Goal: Transaction & Acquisition: Purchase product/service

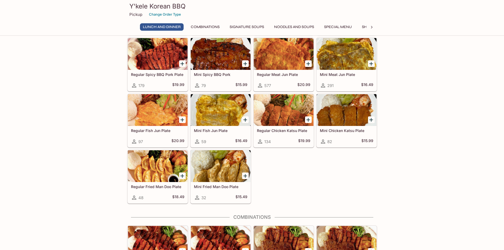
scroll to position [132, 0]
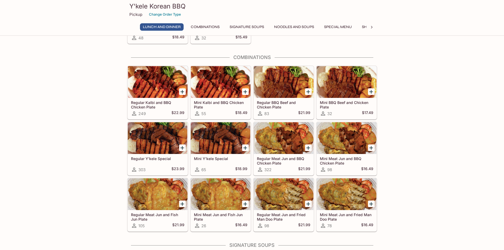
scroll to position [291, 0]
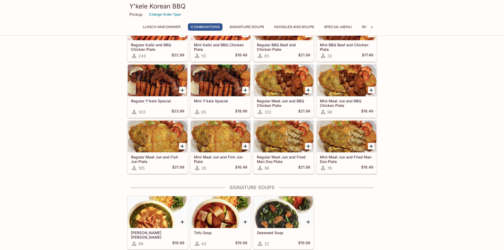
scroll to position [397, 0]
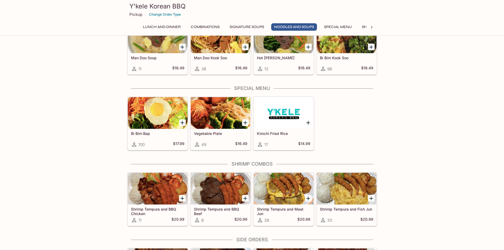
scroll to position [635, 0]
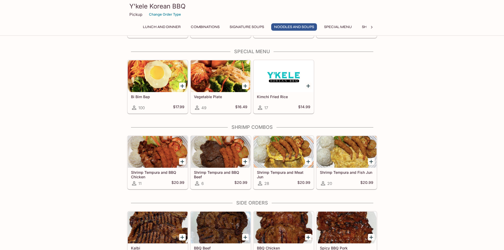
click at [170, 82] on div at bounding box center [158, 76] width 60 height 32
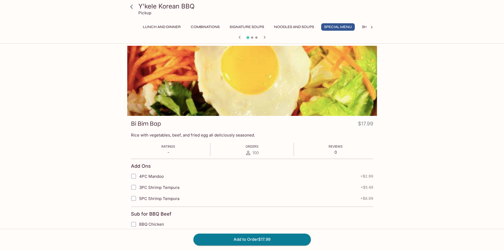
click at [263, 85] on div at bounding box center [252, 81] width 250 height 70
click at [290, 91] on div at bounding box center [252, 81] width 250 height 70
click at [278, 87] on div at bounding box center [252, 81] width 250 height 70
click at [263, 36] on icon "button" at bounding box center [264, 37] width 6 height 6
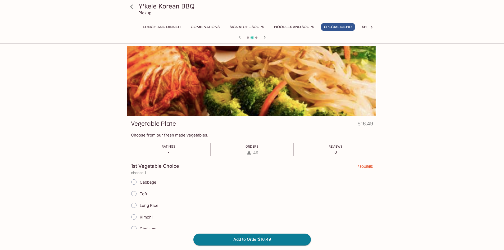
click at [264, 37] on icon "button" at bounding box center [264, 37] width 6 height 6
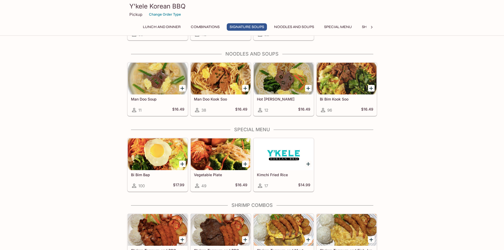
scroll to position [425, 0]
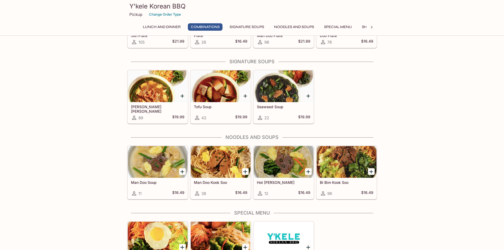
scroll to position [531, 0]
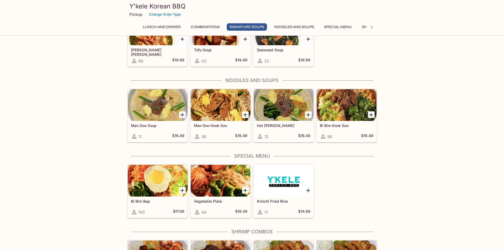
click at [372, 184] on div "Bi Bim Bap 100 $17.99 Vegetable Plate 49 $16.49 Kimchi Fried Rice 17 $14.99" at bounding box center [251, 190] width 252 height 56
click at [389, 223] on div "Lunch and Dinner Regular Kalbi Plate 384 $23.49 Mini Kalbi Plate 160 $19.49 Reg…" at bounding box center [252, 214] width 504 height 1400
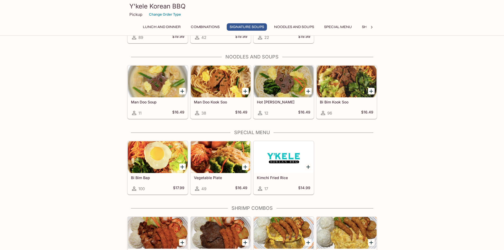
scroll to position [584, 0]
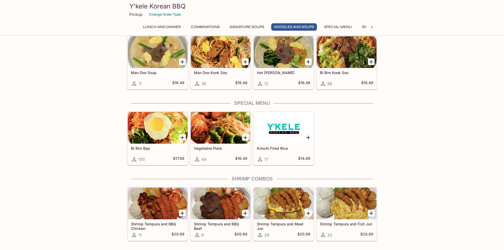
click at [464, 209] on div "Lunch and Dinner Regular Kalbi Plate 384 $23.49 Mini Kalbi Plate 160 $19.49 Reg…" at bounding box center [252, 161] width 504 height 1400
click at [181, 137] on icon "Add Bi Bim Bap" at bounding box center [182, 137] width 6 height 6
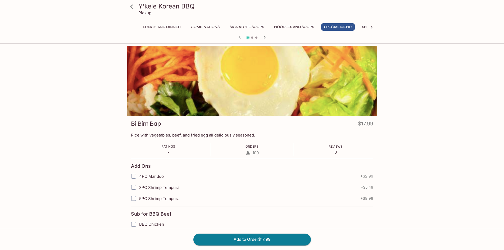
click at [128, 7] on icon at bounding box center [131, 6] width 9 height 9
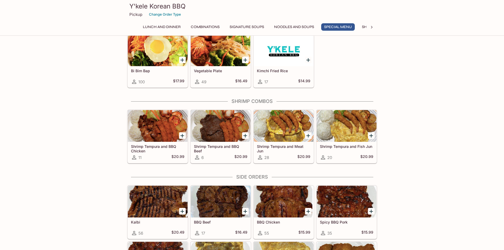
scroll to position [662, 0]
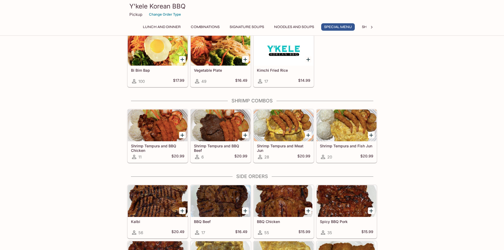
click at [410, 179] on div "Lunch and Dinner Regular Kalbi Plate 384 $23.49 Mini Kalbi Plate 160 $19.49 Reg…" at bounding box center [252, 83] width 504 height 1400
click at [409, 177] on div "Lunch and Dinner Regular Kalbi Plate 384 $23.49 Mini Kalbi Plate 160 $19.49 Reg…" at bounding box center [252, 83] width 504 height 1400
click at [409, 176] on div "Lunch and Dinner Regular Kalbi Plate 384 $23.49 Mini Kalbi Plate 160 $19.49 Reg…" at bounding box center [252, 83] width 504 height 1400
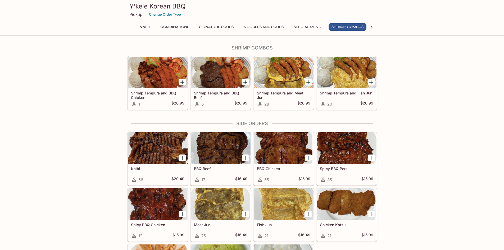
scroll to position [0, 33]
click at [408, 173] on div "Lunch and Dinner Regular Kalbi Plate 384 $23.49 Mini Kalbi Plate 160 $19.49 Reg…" at bounding box center [252, 30] width 504 height 1400
click at [408, 172] on div "Lunch and Dinner Regular Kalbi Plate 384 $23.49 Mini Kalbi Plate 160 $19.49 Reg…" at bounding box center [252, 30] width 504 height 1400
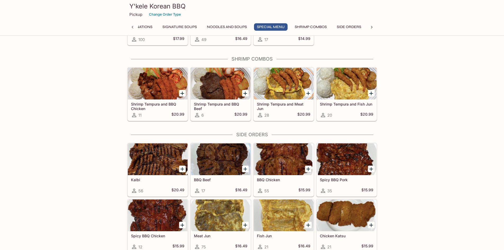
scroll to position [582, 0]
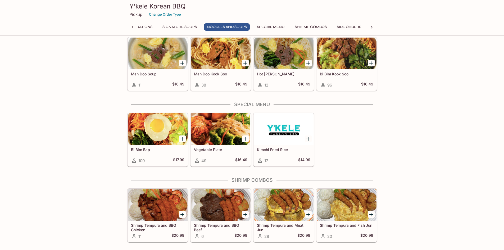
click at [410, 159] on div "Lunch and Dinner Regular Kalbi Plate 384 $23.49 Mini Kalbi Plate 160 $19.49 Reg…" at bounding box center [252, 162] width 504 height 1400
click at [388, 153] on div "Lunch and Dinner Regular Kalbi Plate 384 $23.49 Mini Kalbi Plate 160 $19.49 Reg…" at bounding box center [252, 162] width 504 height 1400
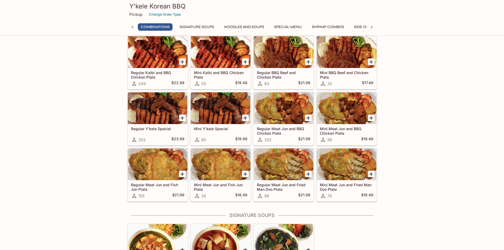
scroll to position [318, 0]
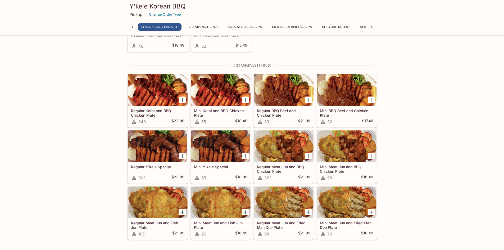
scroll to position [291, 0]
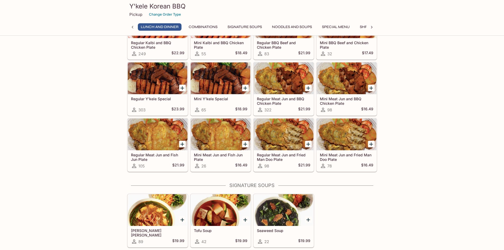
scroll to position [397, 0]
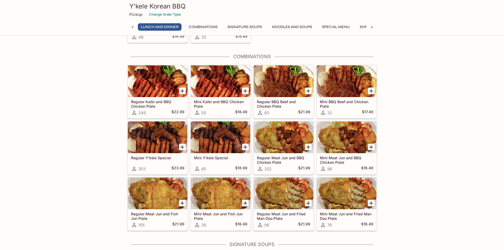
scroll to position [291, 0]
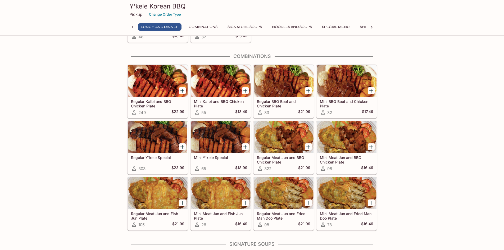
click at [169, 138] on div at bounding box center [158, 137] width 60 height 32
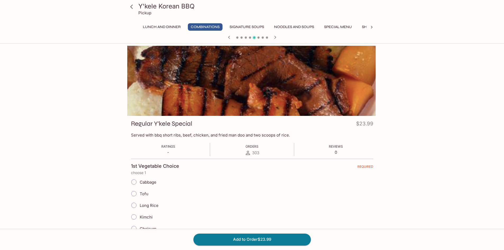
click at [305, 63] on div at bounding box center [252, 81] width 250 height 70
click at [304, 71] on div at bounding box center [252, 81] width 250 height 70
click at [274, 35] on icon "button" at bounding box center [275, 37] width 6 height 6
click at [229, 36] on icon "button" at bounding box center [229, 37] width 2 height 3
click at [276, 168] on div "1st Vegetable Choice REQUIRED" at bounding box center [252, 166] width 242 height 7
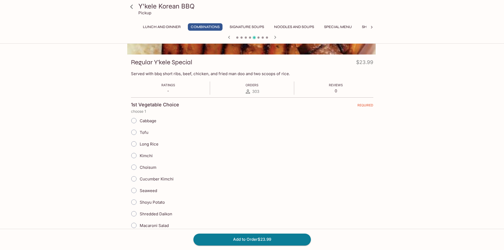
scroll to position [79, 0]
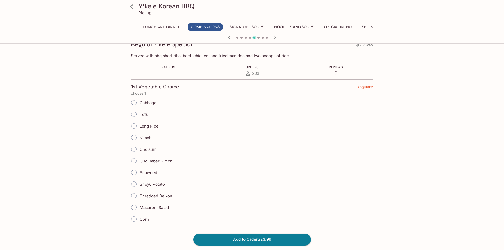
click at [189, 91] on p "choose 1" at bounding box center [252, 93] width 242 height 4
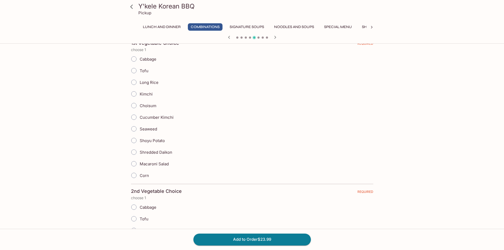
scroll to position [0, 0]
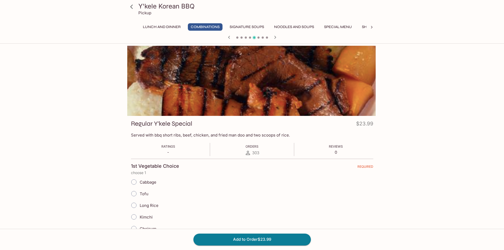
click at [183, 138] on p "Served with bbq short ribs, beef, chicken, and fried man doo and two scoops of …" at bounding box center [252, 135] width 242 height 5
click at [129, 3] on icon at bounding box center [131, 6] width 9 height 9
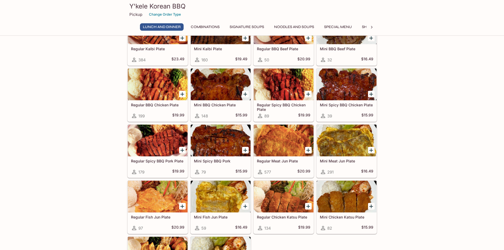
scroll to position [53, 0]
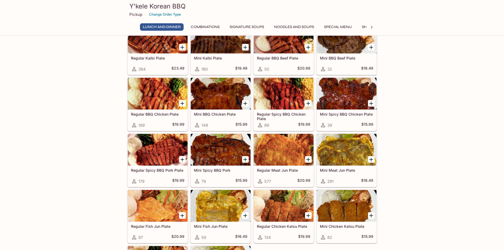
scroll to position [26, 0]
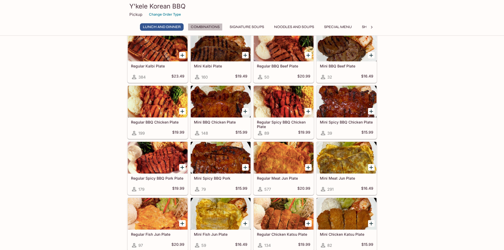
click at [200, 24] on button "Combinations" at bounding box center [205, 26] width 35 height 7
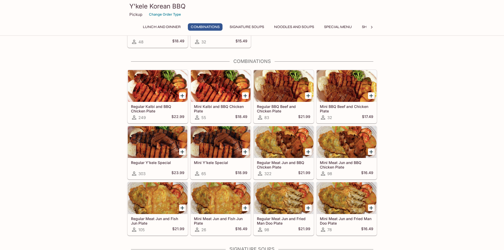
scroll to position [300, 0]
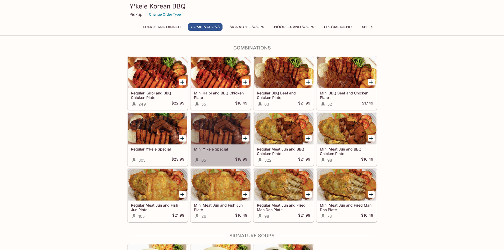
click at [210, 132] on div at bounding box center [221, 129] width 60 height 32
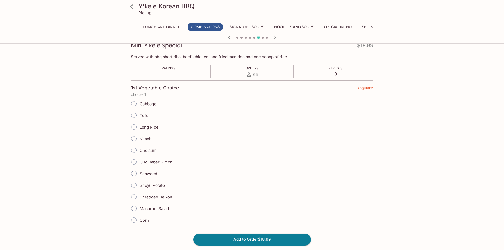
scroll to position [79, 0]
click at [141, 126] on span "Long Rice" at bounding box center [149, 126] width 19 height 5
click at [139, 126] on input "Long Rice" at bounding box center [133, 125] width 11 height 11
radio input "true"
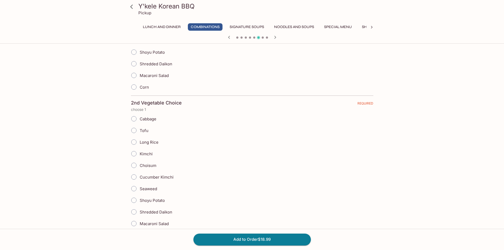
scroll to position [212, 0]
click at [140, 166] on span "Choisum" at bounding box center [148, 165] width 17 height 5
click at [139, 166] on input "Choisum" at bounding box center [133, 165] width 11 height 11
radio input "true"
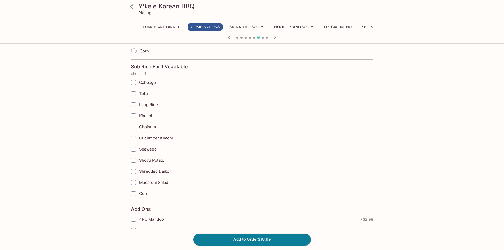
scroll to position [397, 0]
click at [135, 117] on input "Kimchi" at bounding box center [133, 115] width 11 height 11
checkbox input "true"
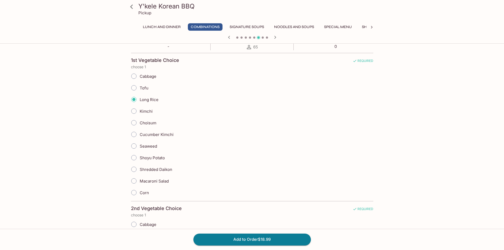
scroll to position [0, 0]
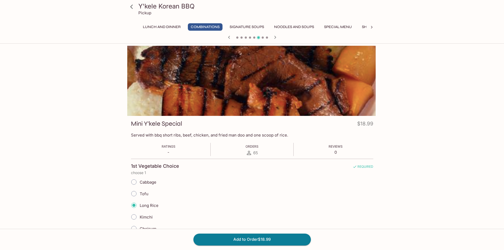
click at [218, 29] on button "Combinations" at bounding box center [205, 26] width 35 height 7
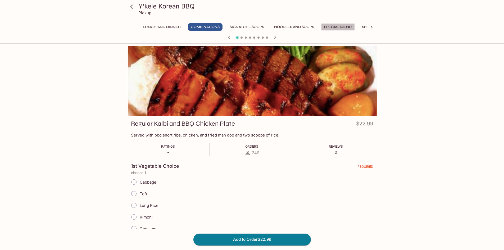
click at [340, 25] on button "Special Menu" at bounding box center [338, 26] width 34 height 7
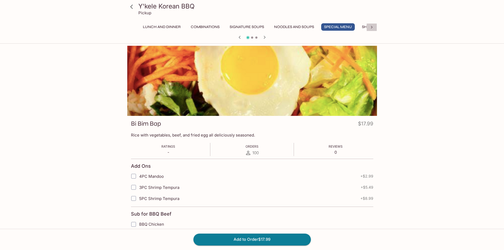
click at [371, 26] on icon at bounding box center [371, 27] width 5 height 5
click at [241, 36] on icon "button" at bounding box center [240, 37] width 6 height 6
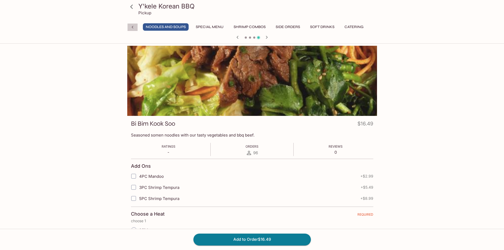
click at [134, 24] on div at bounding box center [132, 27] width 11 height 8
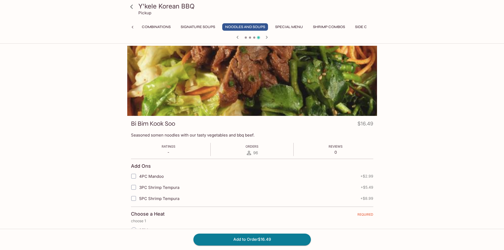
scroll to position [0, 0]
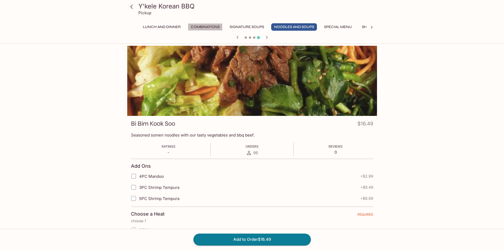
click at [198, 25] on button "Combinations" at bounding box center [205, 26] width 35 height 7
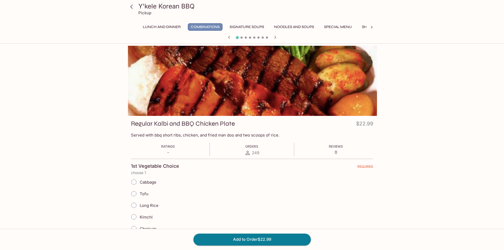
click at [204, 27] on button "Combinations" at bounding box center [205, 26] width 35 height 7
click at [130, 7] on icon at bounding box center [131, 6] width 9 height 9
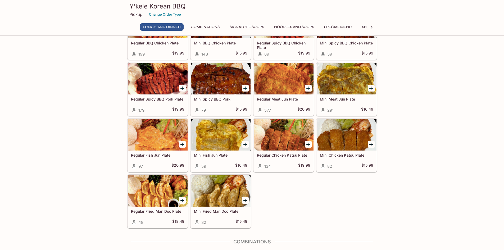
scroll to position [106, 0]
click at [292, 206] on div "Regular Kalbi Plate 384 $23.49 Mini Kalbi Plate 160 $19.49 Regular BBQ Beef Pla…" at bounding box center [251, 88] width 252 height 281
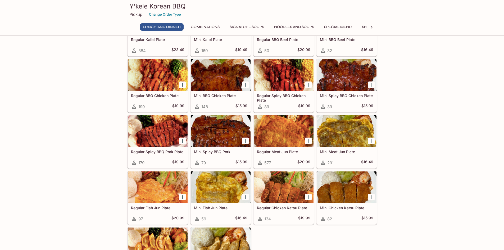
scroll to position [26, 0]
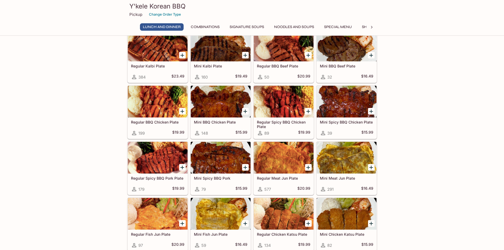
click at [216, 24] on button "Combinations" at bounding box center [205, 26] width 35 height 7
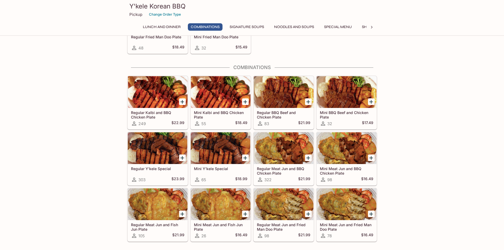
scroll to position [300, 0]
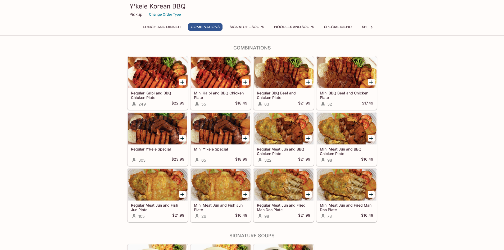
click at [182, 124] on div at bounding box center [158, 129] width 60 height 32
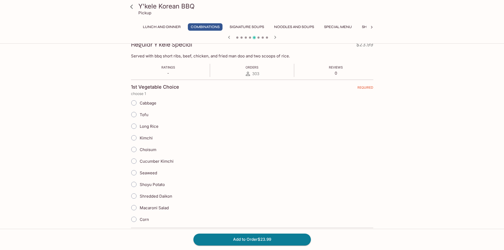
scroll to position [79, 0]
click at [137, 124] on input "Long Rice" at bounding box center [133, 125] width 11 height 11
radio input "true"
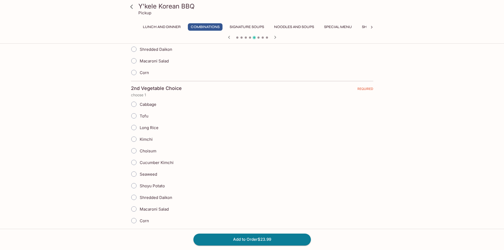
scroll to position [238, 0]
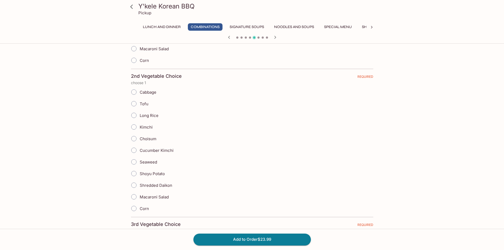
click at [136, 139] on input "Choisum" at bounding box center [133, 138] width 11 height 11
radio input "true"
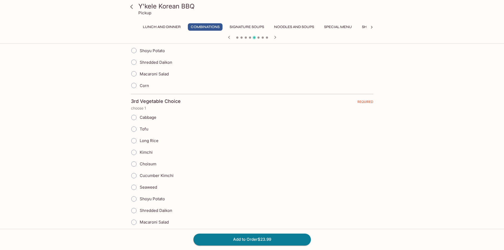
scroll to position [370, 0]
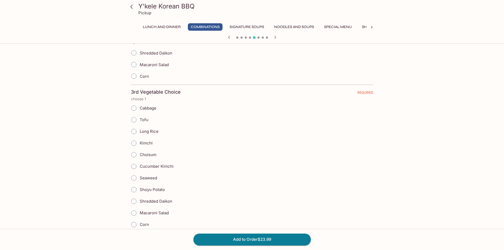
click at [132, 143] on input "Kimchi" at bounding box center [133, 143] width 11 height 11
radio input "true"
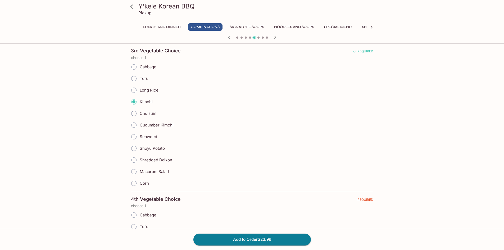
scroll to position [503, 0]
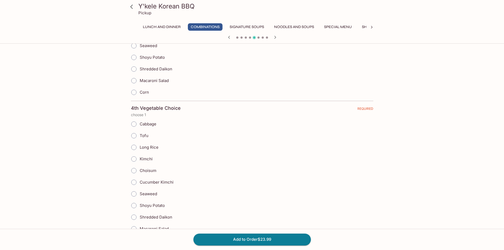
click at [138, 137] on input "Tofu" at bounding box center [133, 135] width 11 height 11
radio input "true"
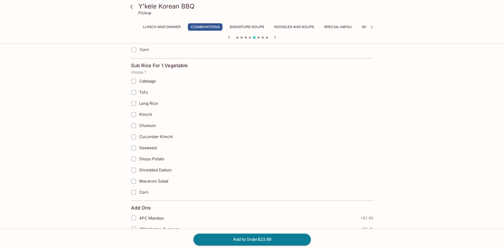
scroll to position [741, 0]
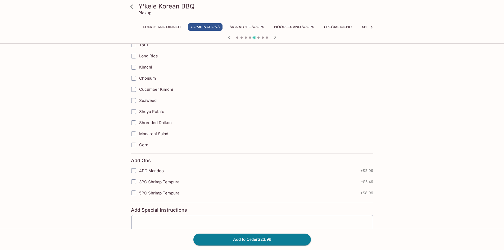
click at [157, 168] on span "4PC Mandoo" at bounding box center [151, 170] width 25 height 5
click at [139, 168] on input "4PC Mandoo" at bounding box center [133, 170] width 11 height 11
checkbox input "true"
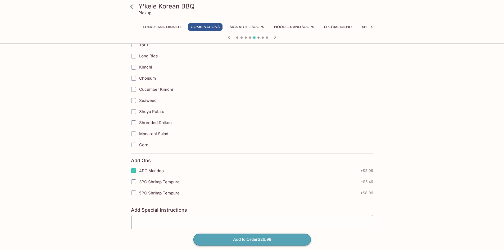
click at [244, 236] on button "Add to Order $26.98" at bounding box center [251, 240] width 117 height 12
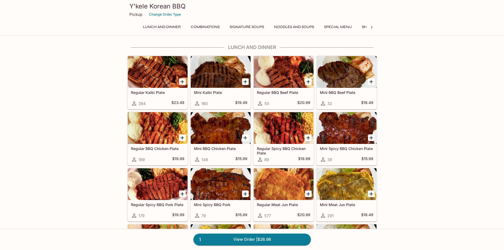
drag, startPoint x: 281, startPoint y: 239, endPoint x: 297, endPoint y: 204, distance: 39.1
click at [281, 239] on link "1 View Order | $26.98" at bounding box center [251, 240] width 117 height 12
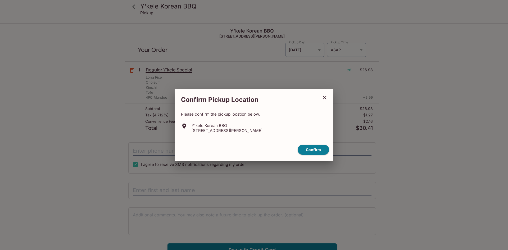
click at [329, 96] on button "close" at bounding box center [324, 97] width 13 height 13
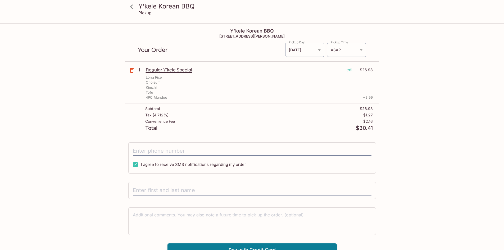
click at [306, 113] on div "Tax ( 4.712% ) $1.27" at bounding box center [259, 116] width 228 height 6
click at [269, 108] on div "Subtotal $26.98" at bounding box center [259, 110] width 228 height 6
click at [271, 109] on div "Subtotal $26.98" at bounding box center [259, 110] width 228 height 6
click at [272, 108] on div "Subtotal $26.98" at bounding box center [259, 110] width 228 height 6
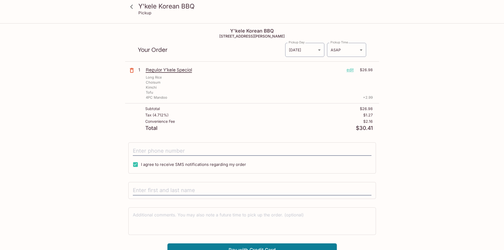
click at [264, 97] on div "4PC Mandoo + 2.99" at bounding box center [259, 97] width 227 height 5
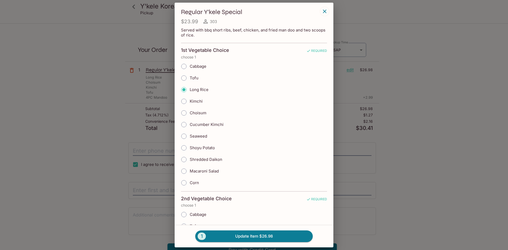
click at [416, 102] on div "Regular Y'kele Special $23.99 303 Served with bbq short ribs, beef, chicken, an…" at bounding box center [254, 125] width 508 height 250
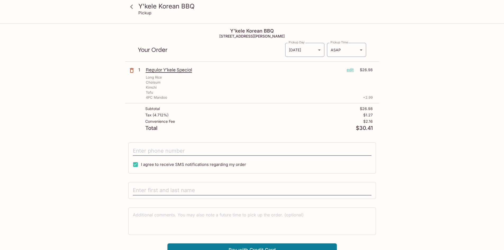
scroll to position [24, 0]
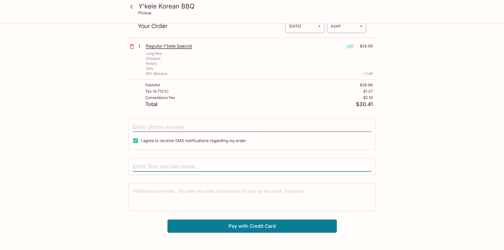
click at [282, 169] on input "text" at bounding box center [252, 167] width 239 height 10
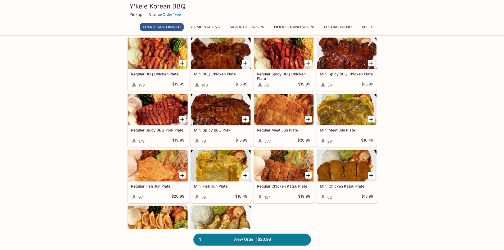
scroll to position [106, 0]
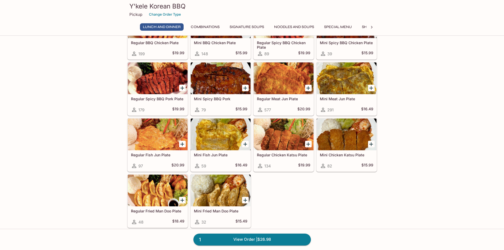
click at [287, 191] on div "Regular Kalbi Plate 384 $23.49 Mini Kalbi Plate 160 $19.49 Regular BBQ Beef Pla…" at bounding box center [251, 88] width 252 height 281
click at [192, 136] on div at bounding box center [221, 135] width 60 height 32
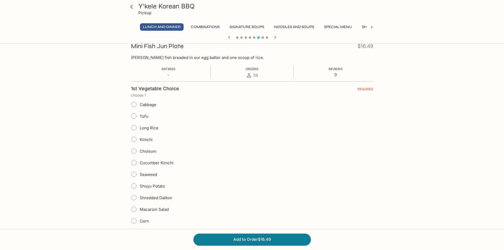
scroll to position [79, 0]
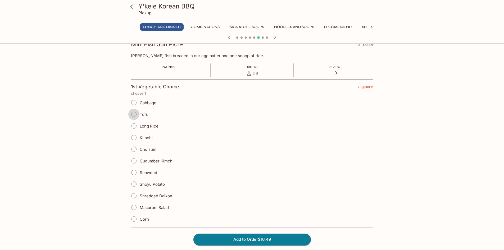
click at [136, 116] on input "Tofu" at bounding box center [133, 114] width 11 height 11
radio input "true"
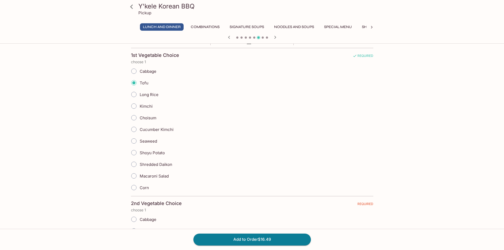
scroll to position [185, 0]
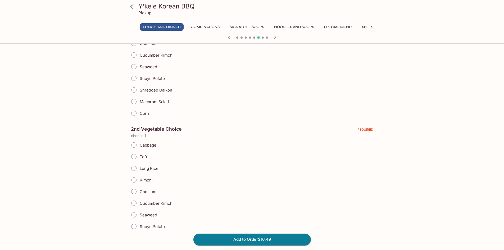
click at [132, 170] on input "Long Rice" at bounding box center [133, 168] width 11 height 11
radio input "true"
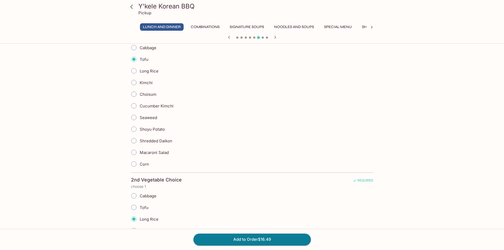
scroll to position [132, 0]
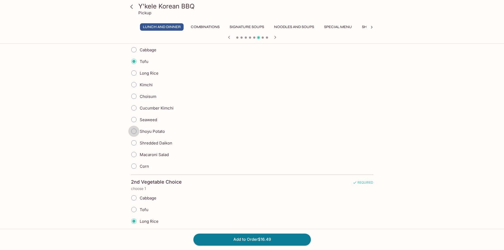
click at [134, 130] on input "Shoyu Potato" at bounding box center [133, 131] width 11 height 11
radio input "true"
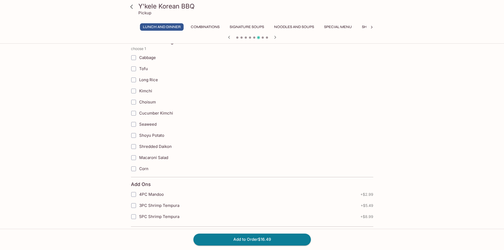
scroll to position [450, 0]
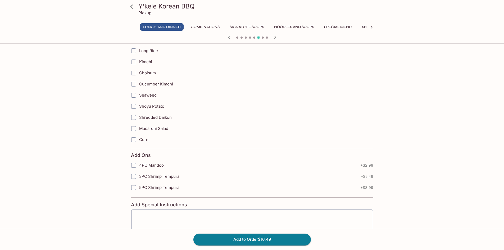
click at [133, 164] on input "4PC Mandoo" at bounding box center [133, 165] width 11 height 11
checkbox input "true"
click at [239, 242] on button "Add to Order $19.48" at bounding box center [251, 240] width 117 height 12
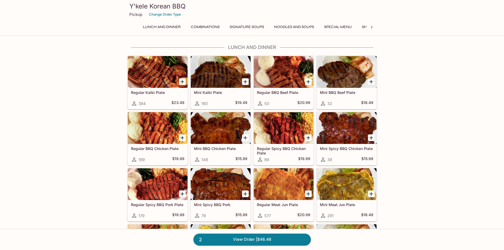
drag, startPoint x: 209, startPoint y: 239, endPoint x: 212, endPoint y: 235, distance: 4.3
click at [209, 239] on link "2 View Order | $46.46" at bounding box center [251, 240] width 117 height 12
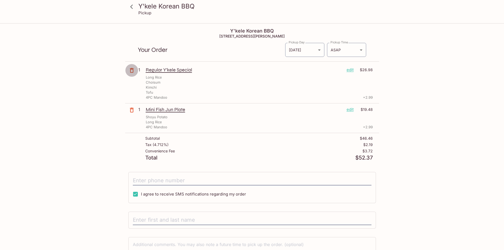
click at [130, 73] on icon "button" at bounding box center [132, 70] width 6 height 6
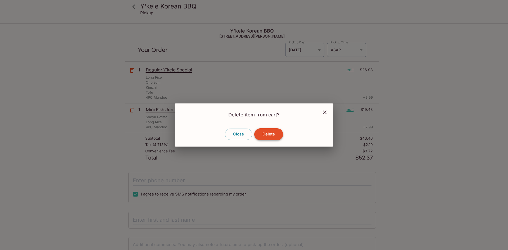
click at [276, 134] on button "Delete" at bounding box center [268, 134] width 29 height 12
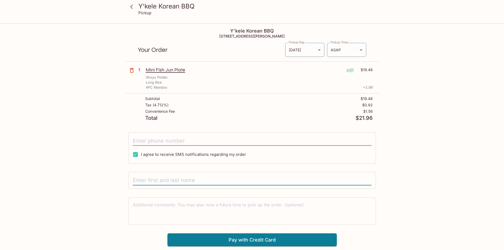
click at [226, 181] on input "text" at bounding box center [252, 180] width 239 height 10
type input "[PERSON_NAME]"
click at [246, 211] on textarea at bounding box center [252, 211] width 239 height 18
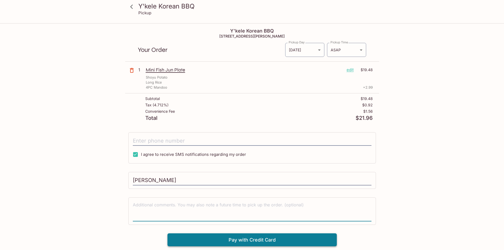
click at [255, 244] on button "Pay with Credit Card" at bounding box center [252, 239] width 169 height 13
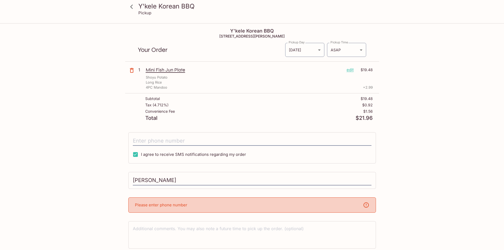
click at [294, 201] on div "Please enter phone number" at bounding box center [252, 204] width 248 height 15
click at [281, 232] on textarea at bounding box center [252, 235] width 239 height 18
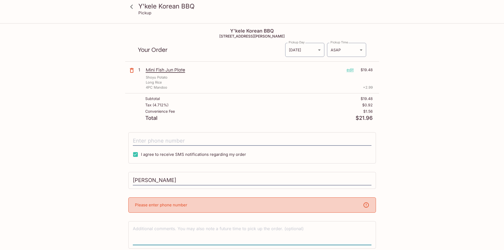
scroll to position [24, 0]
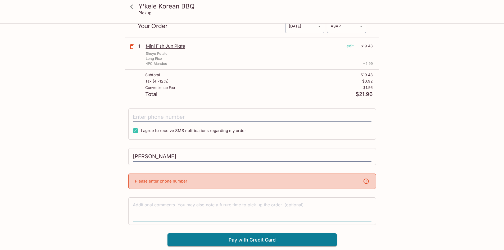
click at [284, 182] on div "Please enter phone number" at bounding box center [252, 181] width 248 height 15
click at [272, 204] on textarea at bounding box center [252, 211] width 239 height 18
type textarea "8085420353"
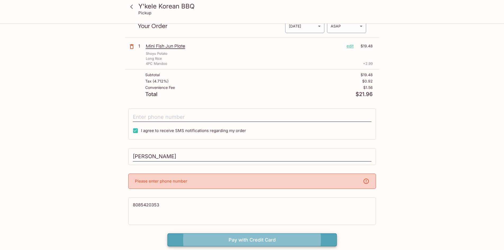
click at [257, 238] on button "Pay with Credit Card" at bounding box center [252, 239] width 169 height 13
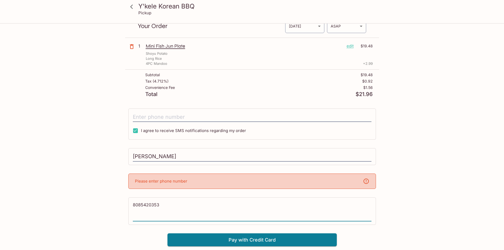
click at [106, 205] on div "Y'kele Korean BBQ Pickup Y'kele Korean BBQ 94-[STREET_ADDRESS] Your Order Picku…" at bounding box center [252, 123] width 339 height 246
type textarea "20353"
drag, startPoint x: 151, startPoint y: 205, endPoint x: 114, endPoint y: 210, distance: 37.3
click at [114, 210] on div "Y'kele Korean BBQ Pickup Y'kele Korean BBQ 94-[STREET_ADDRESS] Your Order Picku…" at bounding box center [252, 123] width 339 height 246
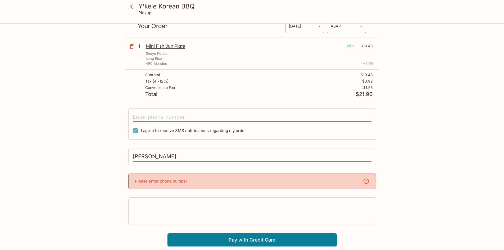
click at [178, 118] on input "tel" at bounding box center [252, 117] width 239 height 10
type input "[PHONE_NUMBER]"
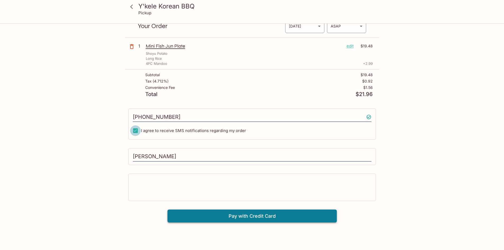
click at [195, 213] on button "Pay with Credit Card" at bounding box center [252, 216] width 169 height 13
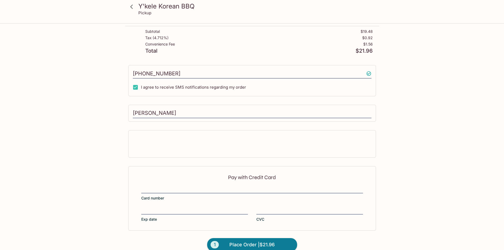
scroll to position [76, 0]
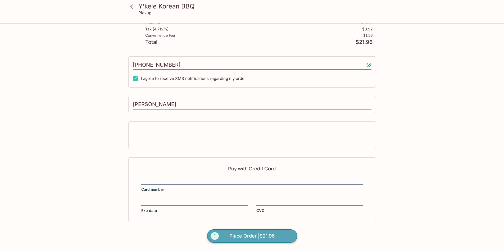
click at [239, 233] on span "Place Order | $21.96" at bounding box center [251, 236] width 45 height 8
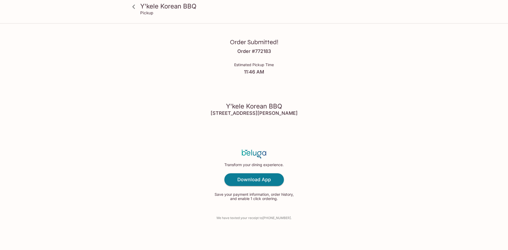
click at [346, 82] on div "Order Submitted! Order # 772183 Estimated Pickup Time 11:46 AM Y'kele Korean BB…" at bounding box center [254, 125] width 339 height 250
click at [136, 9] on icon at bounding box center [133, 6] width 9 height 9
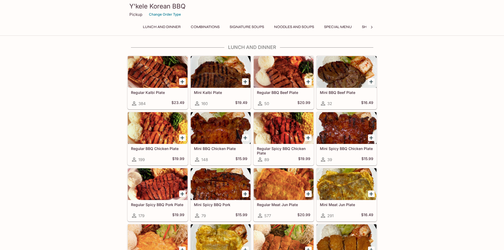
click at [251, 23] on div "Y'kele Korean BBQ Pickup Change Order Type Lunch and Dinner Combinations Signat…" at bounding box center [252, 17] width 254 height 34
click at [254, 24] on button "Signature Soups" at bounding box center [247, 26] width 40 height 7
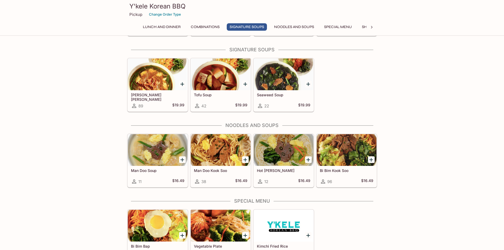
scroll to position [487, 0]
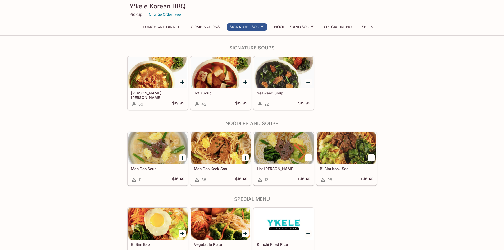
click at [138, 79] on div at bounding box center [158, 73] width 60 height 32
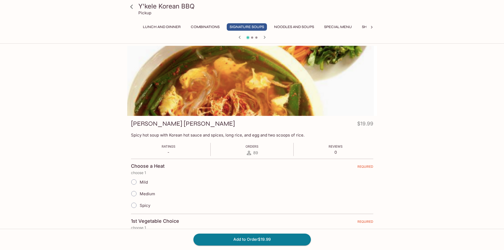
click at [323, 89] on div at bounding box center [252, 81] width 250 height 70
click at [262, 77] on div at bounding box center [252, 81] width 250 height 70
click at [252, 39] on div at bounding box center [252, 38] width 254 height 8
click at [258, 74] on div at bounding box center [252, 81] width 250 height 70
